Goal: Task Accomplishment & Management: Manage account settings

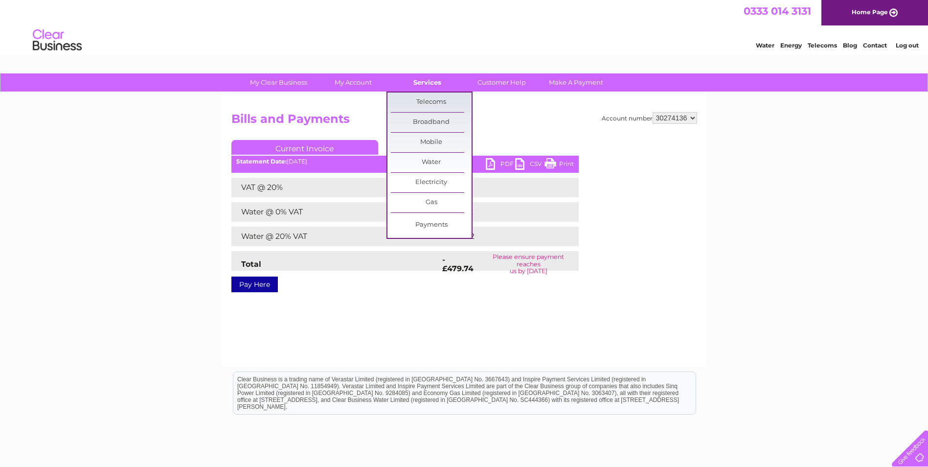
click at [422, 86] on link "Services" at bounding box center [427, 82] width 81 height 18
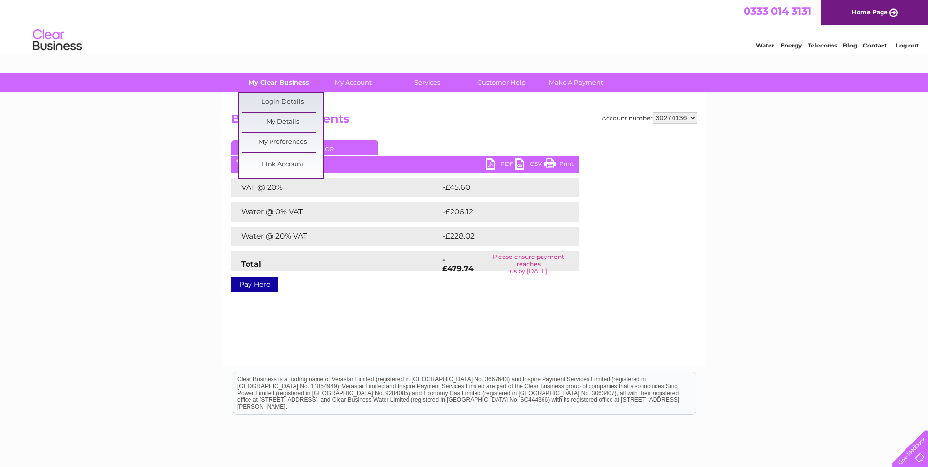
click at [275, 86] on link "My Clear Business" at bounding box center [278, 82] width 81 height 18
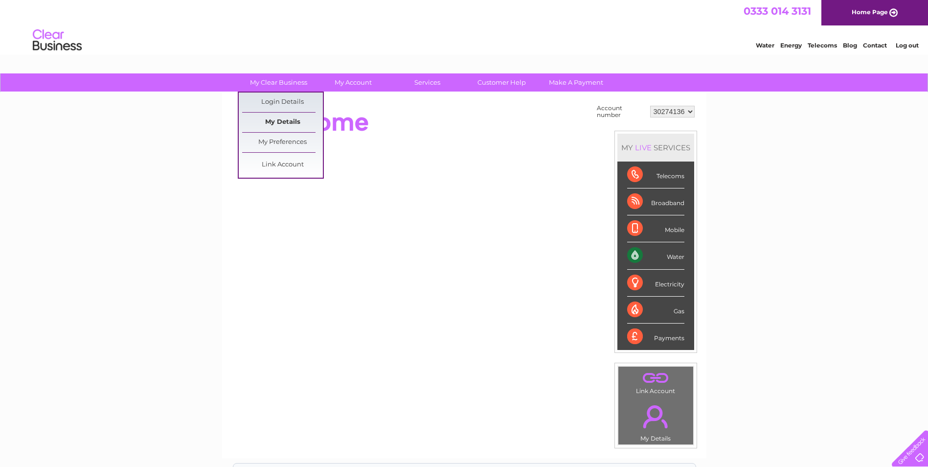
click at [278, 120] on link "My Details" at bounding box center [282, 122] width 81 height 20
